Goal: Contribute content

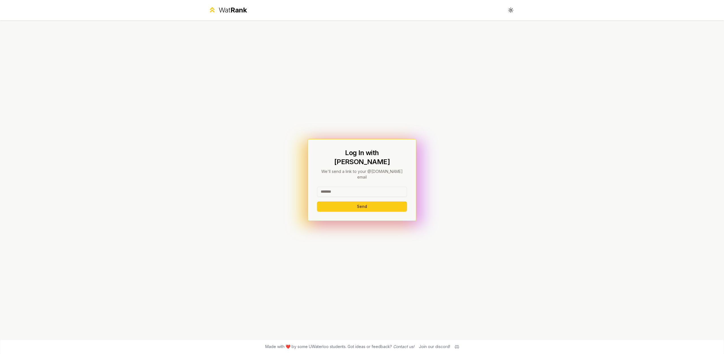
click at [375, 187] on input at bounding box center [362, 192] width 90 height 10
type input "*****"
click at [317, 202] on button "Send" at bounding box center [362, 207] width 90 height 10
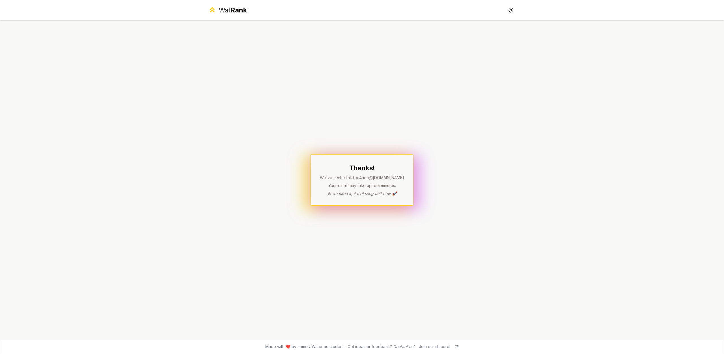
drag, startPoint x: 369, startPoint y: 204, endPoint x: 369, endPoint y: 232, distance: 28.3
click at [369, 232] on div "Thanks! We've sent a link to c4hou @[DOMAIN_NAME] Your email may take up to 5 m…" at bounding box center [362, 179] width 326 height 319
click at [381, 206] on div "Thanks! We've sent a link to c4hou @[DOMAIN_NAME] Your email may take up to 5 m…" at bounding box center [362, 179] width 326 height 319
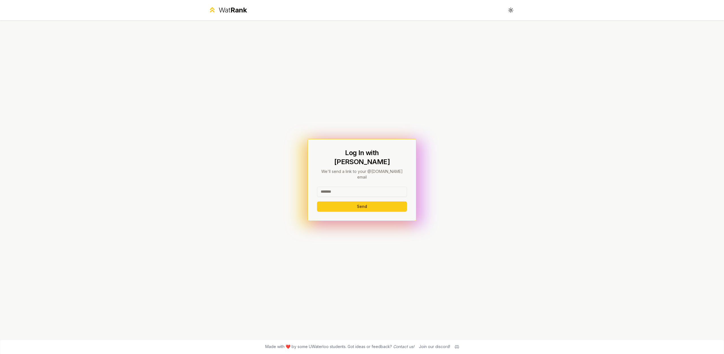
click at [331, 187] on input at bounding box center [362, 192] width 90 height 10
type input "*****"
click at [317, 202] on button "Send" at bounding box center [362, 207] width 90 height 10
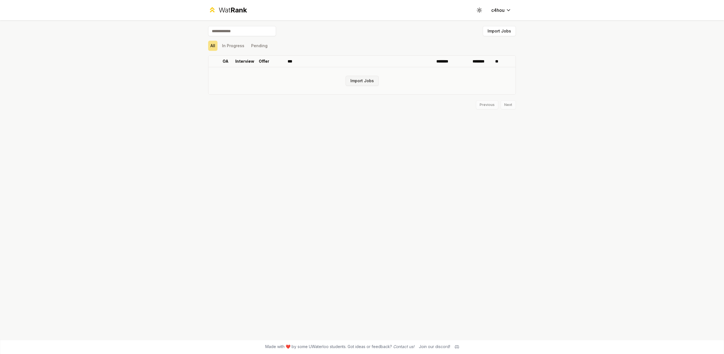
click at [358, 80] on button "Import Jobs" at bounding box center [362, 81] width 33 height 10
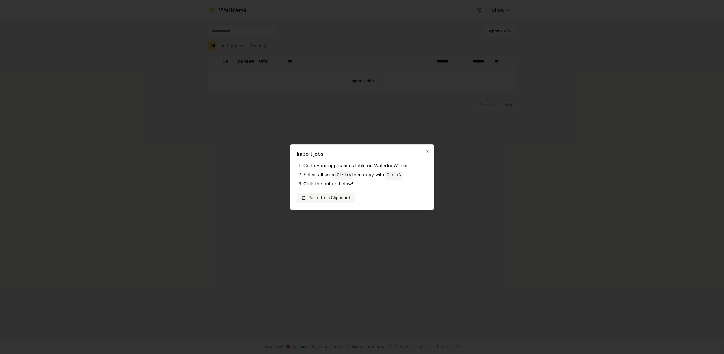
click at [336, 200] on button "Paste from Clipboard" at bounding box center [326, 198] width 58 height 10
click at [399, 168] on link "WaterlooWorks" at bounding box center [390, 166] width 33 height 6
click at [341, 201] on button "Paste from Clipboard" at bounding box center [326, 198] width 58 height 10
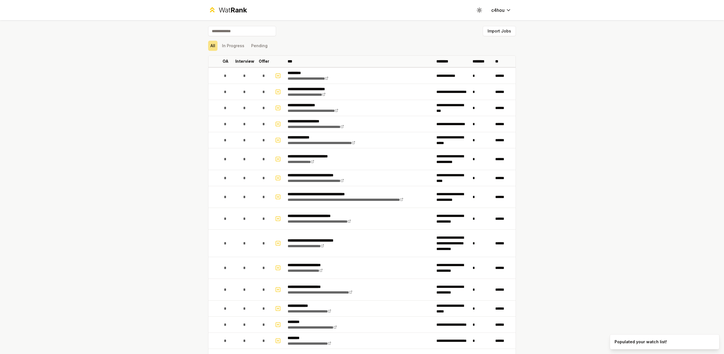
click at [318, 201] on div "**********" at bounding box center [360, 197] width 144 height 11
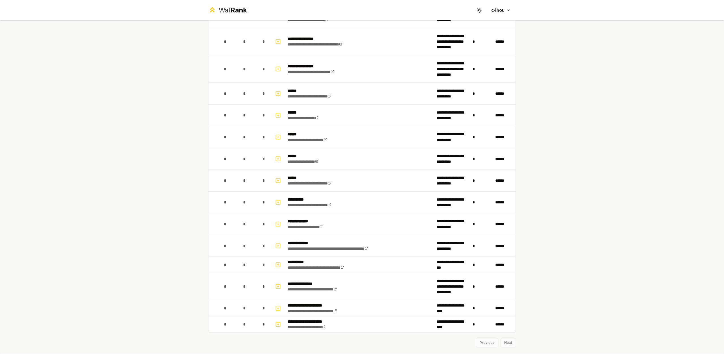
scroll to position [683, 0]
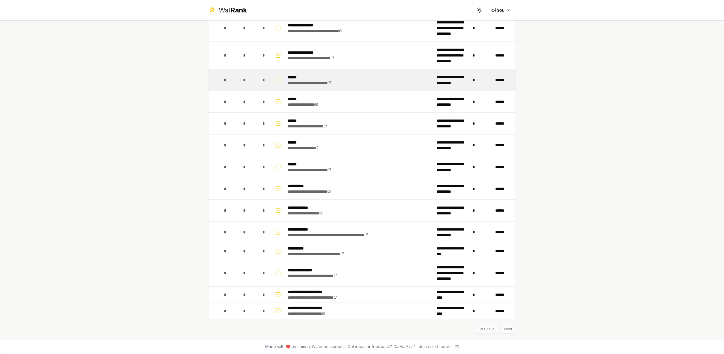
click at [276, 81] on icon "button" at bounding box center [278, 80] width 6 height 7
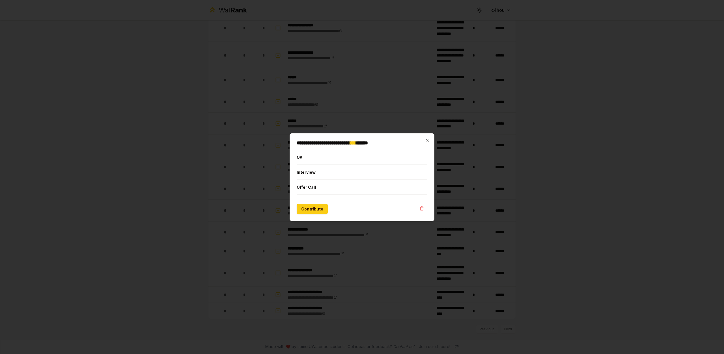
click at [307, 174] on button "Interview" at bounding box center [362, 172] width 131 height 15
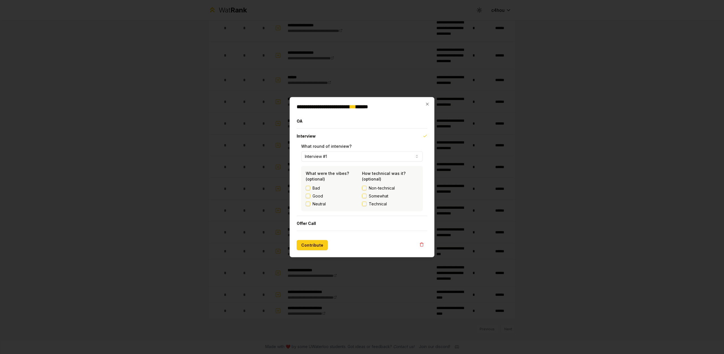
click at [320, 159] on button "Interview #1" at bounding box center [362, 156] width 122 height 10
click at [317, 244] on button "Contribute" at bounding box center [312, 245] width 31 height 10
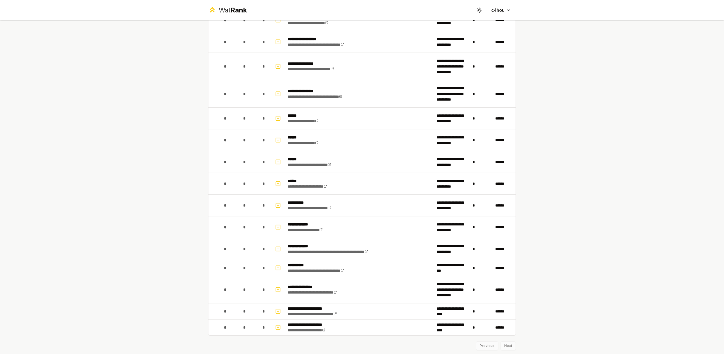
scroll to position [684, 0]
